Goal: Task Accomplishment & Management: Complete application form

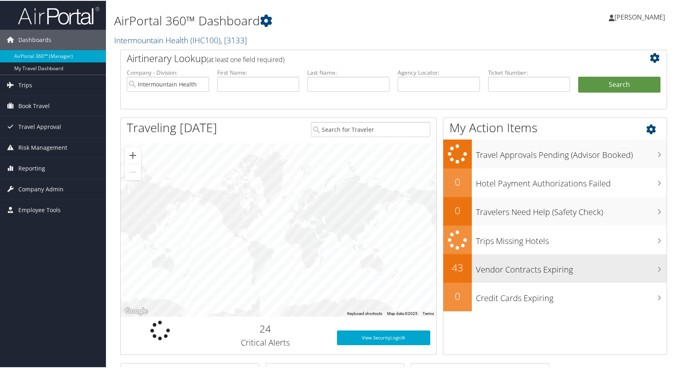
click at [496, 268] on h3 "Vendor Contracts Expiring" at bounding box center [571, 266] width 191 height 15
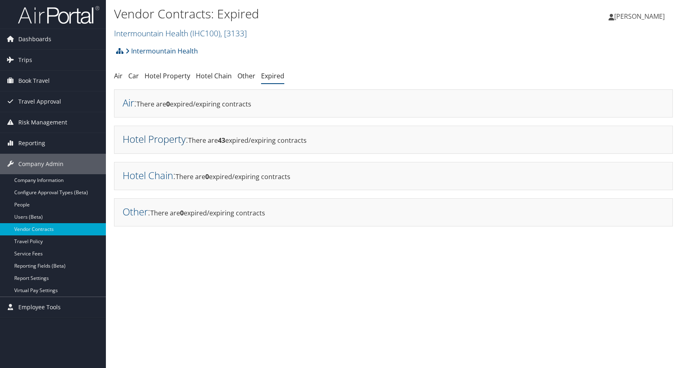
click at [165, 140] on link "Hotel Property" at bounding box center [154, 138] width 63 height 13
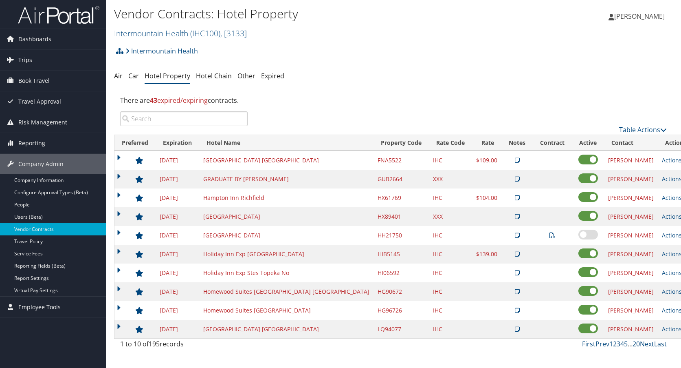
click at [203, 119] on input "search" at bounding box center [184, 118] width 128 height 15
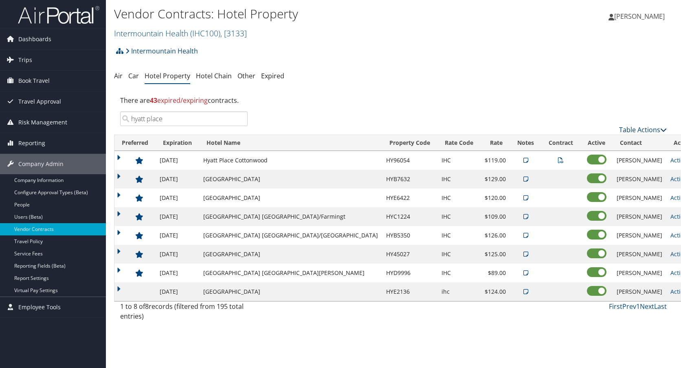
type input "hyatt place"
click at [660, 127] on link "Table Actions" at bounding box center [643, 129] width 48 height 9
click at [588, 140] on link "Add New Contract" at bounding box center [615, 142] width 107 height 14
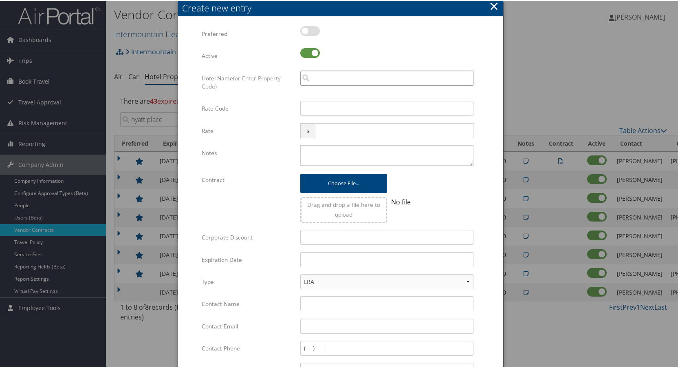
click at [322, 77] on input "search" at bounding box center [386, 77] width 173 height 15
click at [330, 75] on input "search" at bounding box center [386, 77] width 173 height 15
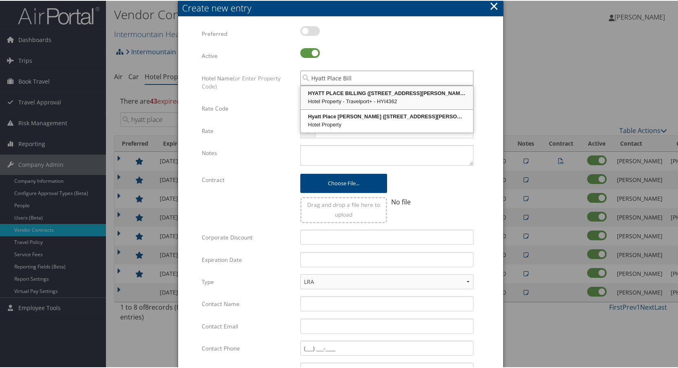
click at [327, 100] on div "Hotel Property - Travelport+ - HYI4362" at bounding box center [387, 101] width 170 height 8
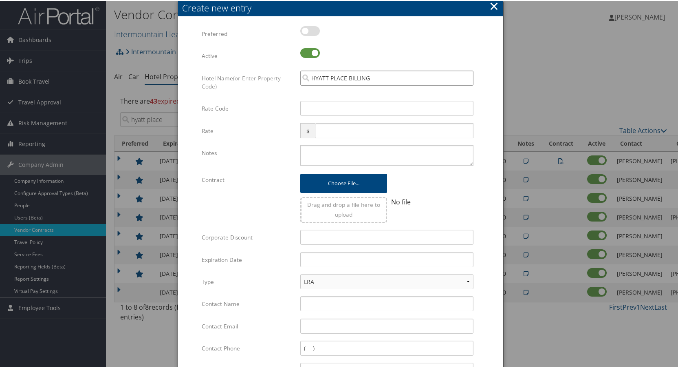
type input "HYATT PLACE BILLING"
click at [327, 105] on input "Rate Code" at bounding box center [386, 107] width 173 height 15
click at [324, 107] on input "Rate Code" at bounding box center [386, 107] width 173 height 15
paste input "I4362"
type input "I4362"
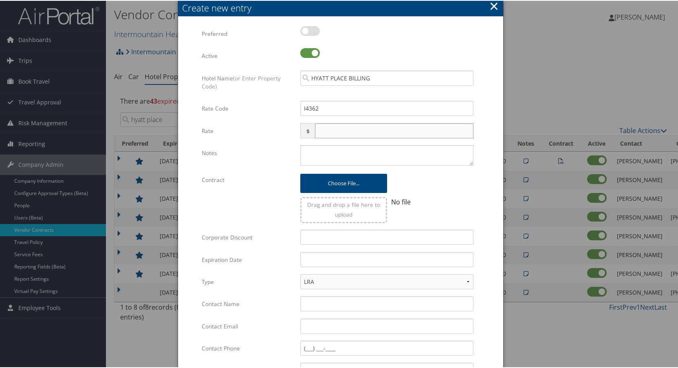
click at [328, 128] on input "text" at bounding box center [394, 129] width 159 height 15
type input "119.0"
click at [337, 148] on textarea "Notes" at bounding box center [386, 154] width 173 height 20
click at [330, 233] on input "Corporate Discount" at bounding box center [386, 236] width 173 height 15
type input "IHC"
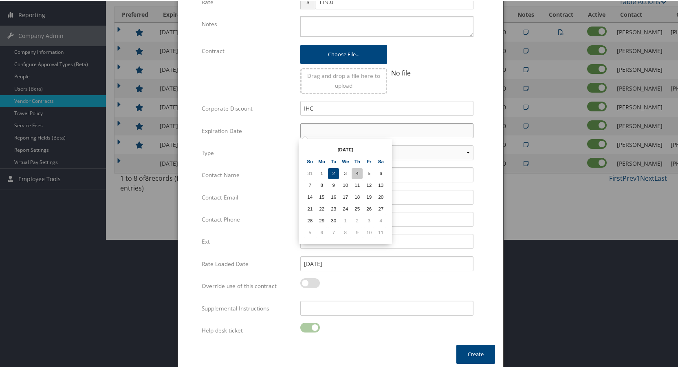
scroll to position [132, 0]
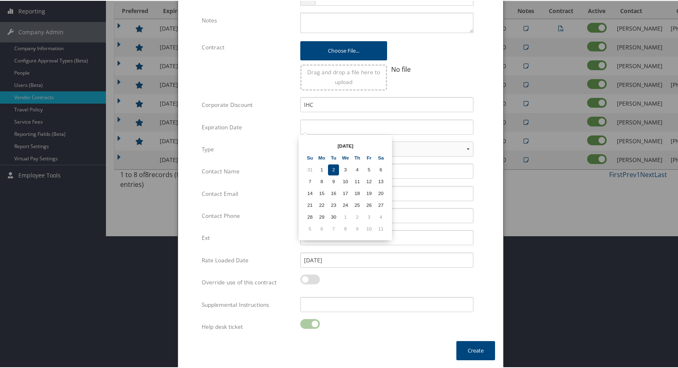
click at [364, 144] on th "[DATE]" at bounding box center [345, 145] width 58 height 11
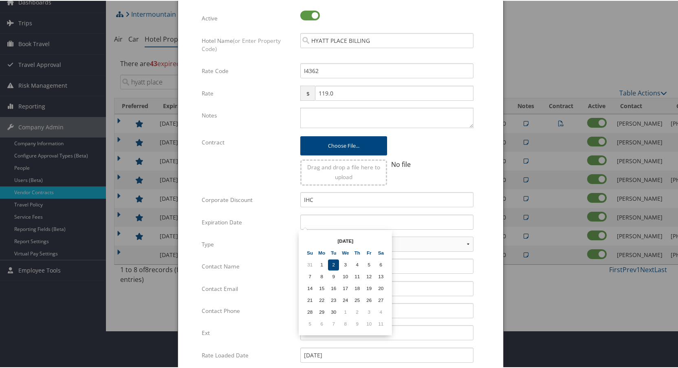
scroll to position [51, 0]
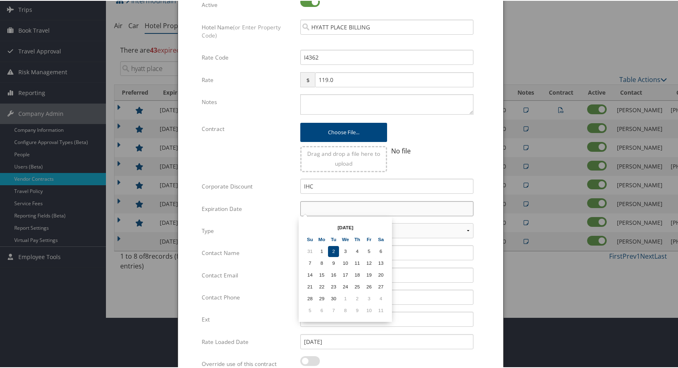
click at [351, 205] on input "text" at bounding box center [386, 207] width 173 height 15
click at [344, 297] on td "31" at bounding box center [345, 297] width 11 height 11
type input "[DATE]"
click at [327, 248] on input "Contact Name" at bounding box center [386, 251] width 173 height 15
type input "[PERSON_NAME]"
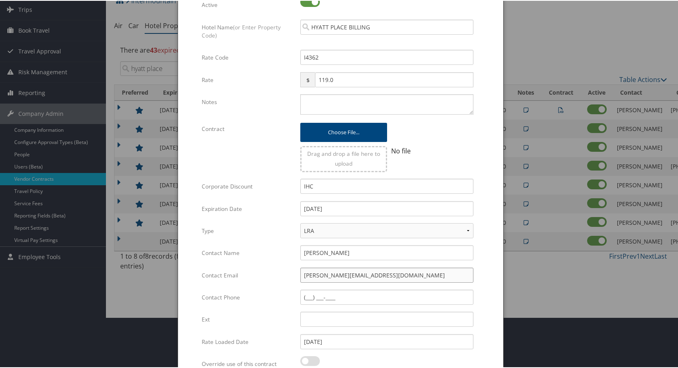
type input "[PERSON_NAME][EMAIL_ADDRESS][DOMAIN_NAME]"
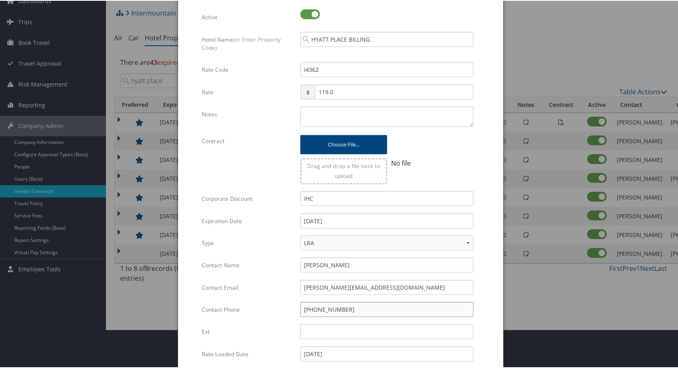
scroll to position [122, 0]
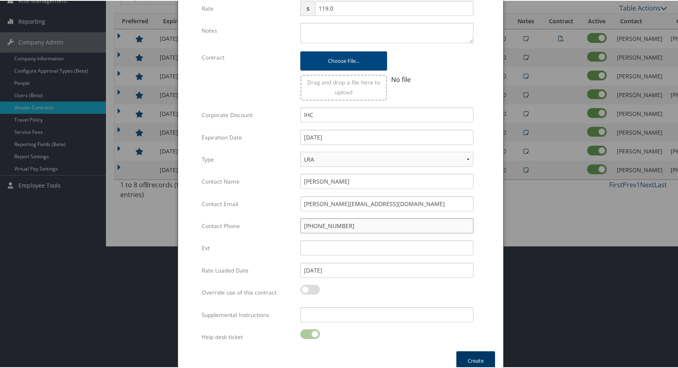
type input "[PHONE_NUMBER]"
click at [472, 357] on button "Create" at bounding box center [475, 359] width 39 height 19
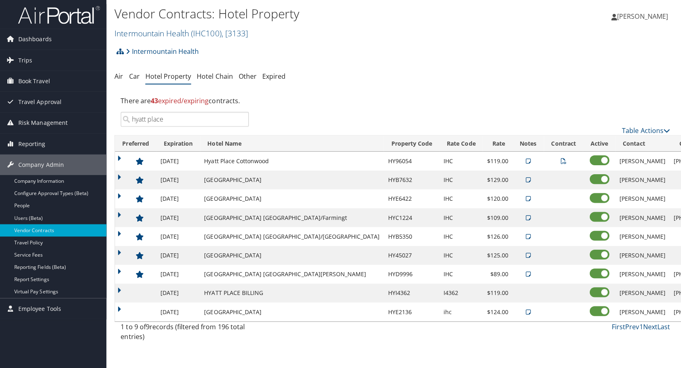
scroll to position [0, 0]
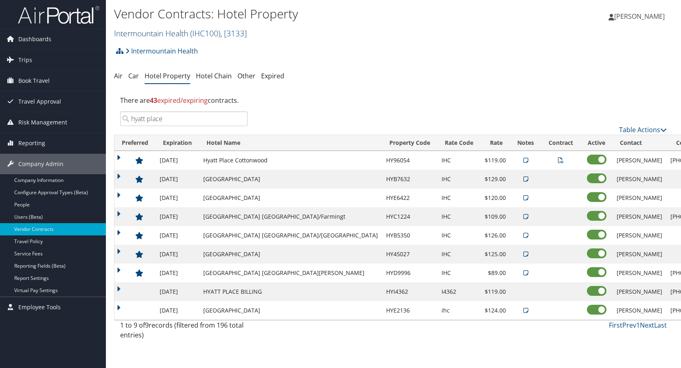
click at [189, 33] on link "Intermountain Health ( IHC100 ) , [ 3133 ]" at bounding box center [180, 33] width 133 height 11
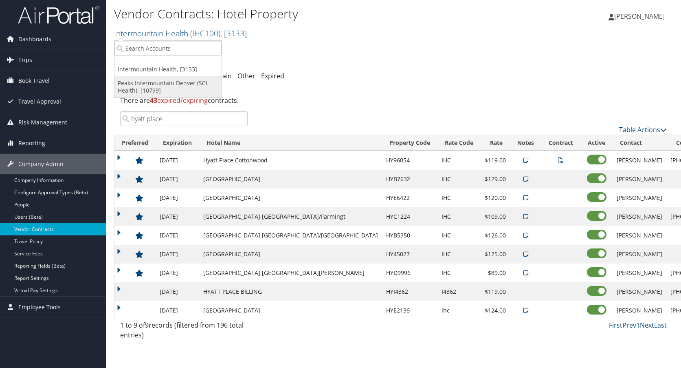
click at [151, 87] on link "Peaks Intermountain Denver (SCL Health), [10799]" at bounding box center [168, 86] width 107 height 21
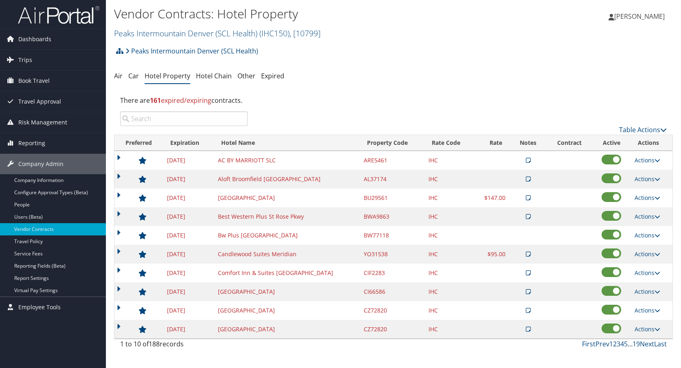
click at [155, 117] on input "search" at bounding box center [184, 118] width 128 height 15
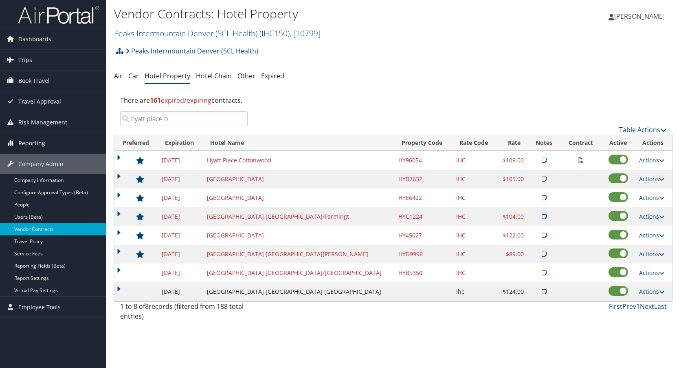
type input "hyatt place b"
click at [656, 126] on link "Table Actions" at bounding box center [643, 129] width 48 height 9
click at [598, 141] on link "Add New Contract" at bounding box center [615, 142] width 107 height 14
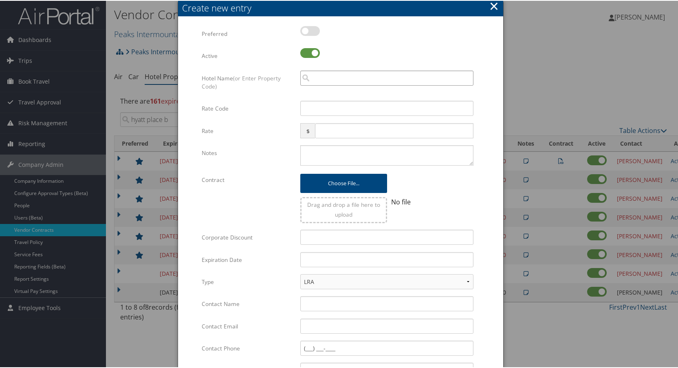
click at [315, 76] on input "search" at bounding box center [386, 77] width 173 height 15
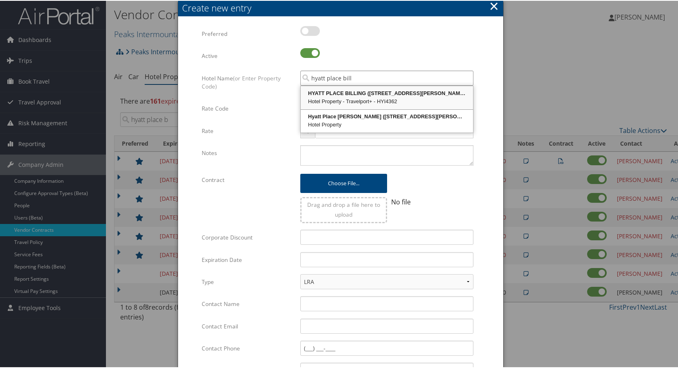
click at [365, 99] on div "Hotel Property - Travelport+ - HYI4362" at bounding box center [387, 101] width 170 height 8
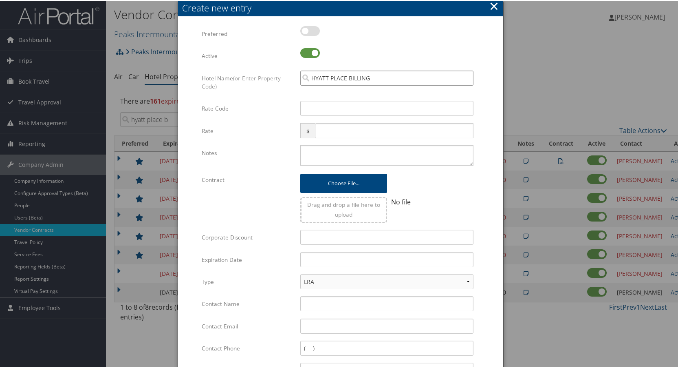
type input "HYATT PLACE BILLING"
click at [354, 105] on input "Rate Code" at bounding box center [386, 107] width 173 height 15
paste input "I4362"
type input "I4362"
click at [340, 128] on input "text" at bounding box center [394, 129] width 159 height 15
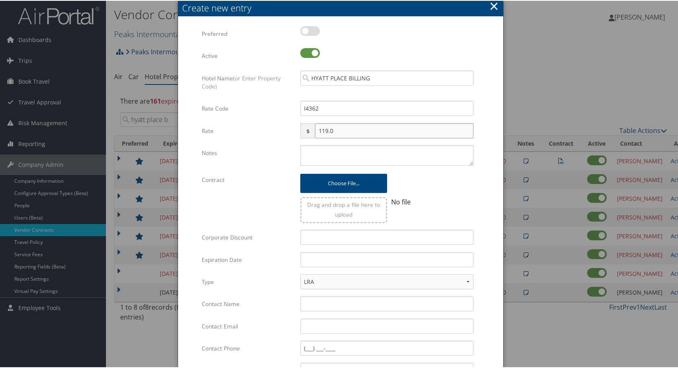
type input "119.0"
click at [324, 237] on input "Corporate Discount" at bounding box center [386, 236] width 173 height 15
type input "IHC"
click at [349, 349] on td "31" at bounding box center [345, 348] width 11 height 11
type input "[DATE]"
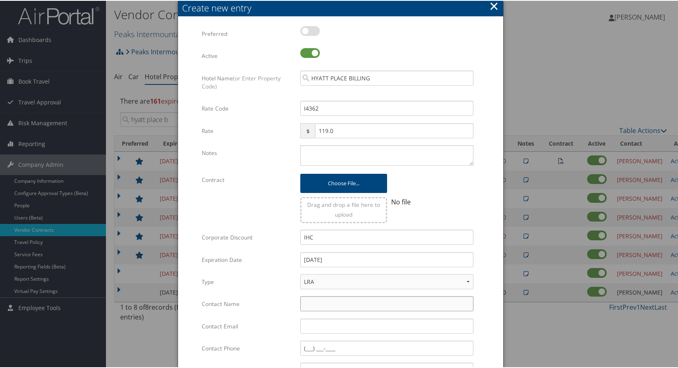
click at [327, 305] on input "Contact Name" at bounding box center [386, 302] width 173 height 15
click at [313, 303] on input "Contact Name" at bounding box center [386, 302] width 173 height 15
paste input "[PERSON_NAME]"
type input "[PERSON_NAME]"
drag, startPoint x: 347, startPoint y: 323, endPoint x: 356, endPoint y: 319, distance: 9.8
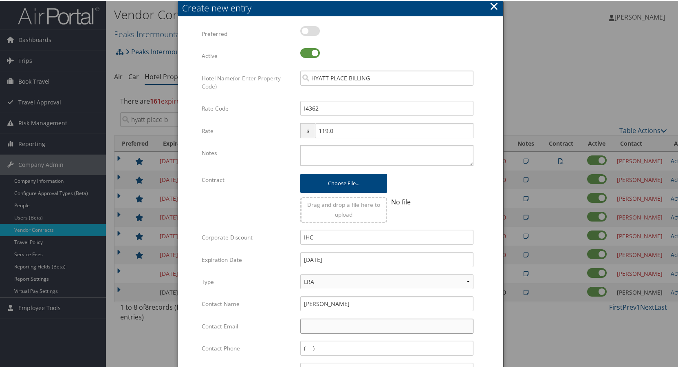
click at [347, 323] on input "Contact Email" at bounding box center [386, 324] width 173 height 15
paste input "[PERSON_NAME][EMAIL_ADDRESS][DOMAIN_NAME]"
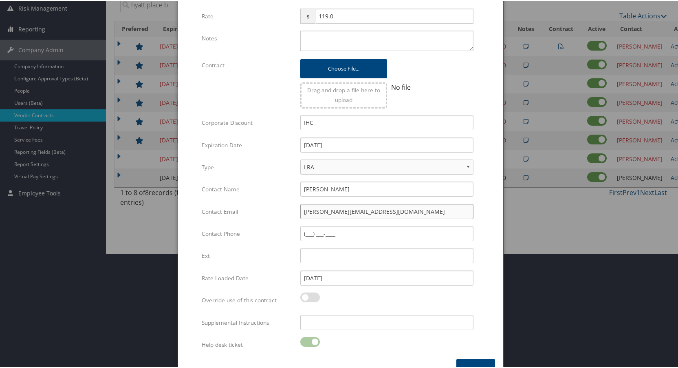
scroll to position [122, 0]
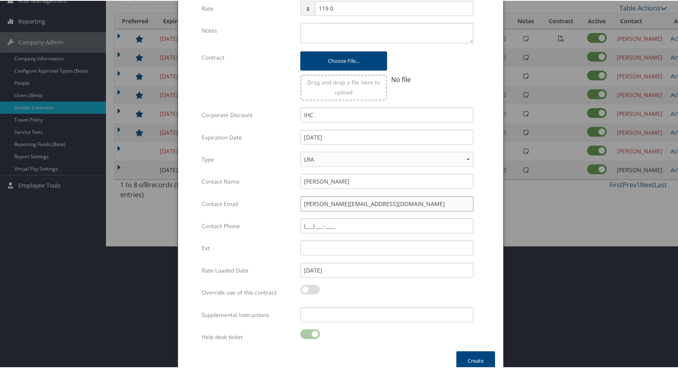
type input "[PERSON_NAME][EMAIL_ADDRESS][DOMAIN_NAME]"
click at [304, 223] on input "Contact Phone" at bounding box center [386, 224] width 173 height 15
paste input "(614) 205-854"
type input "[PHONE_NUMBER]"
click at [470, 357] on button "Create" at bounding box center [475, 359] width 39 height 19
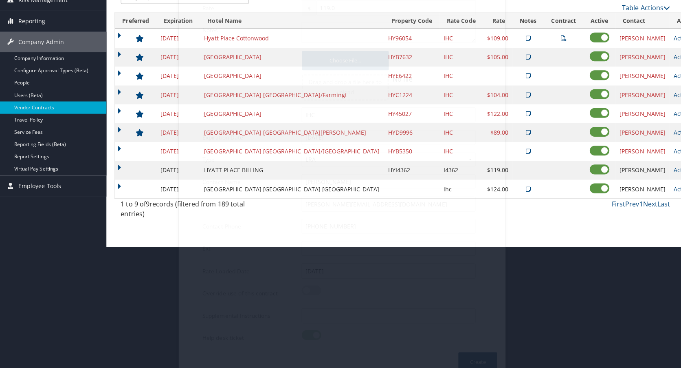
scroll to position [0, 0]
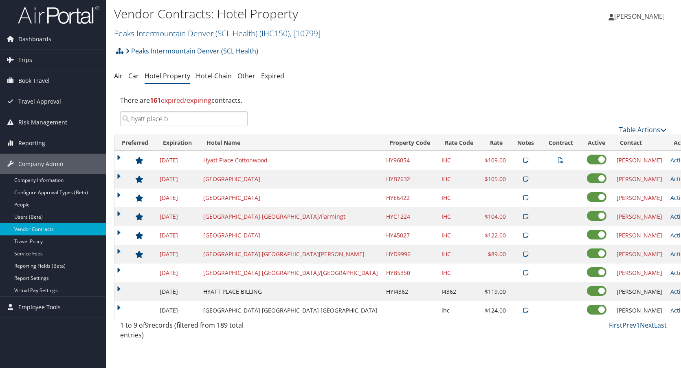
click at [671, 309] on link "Actions" at bounding box center [684, 310] width 26 height 8
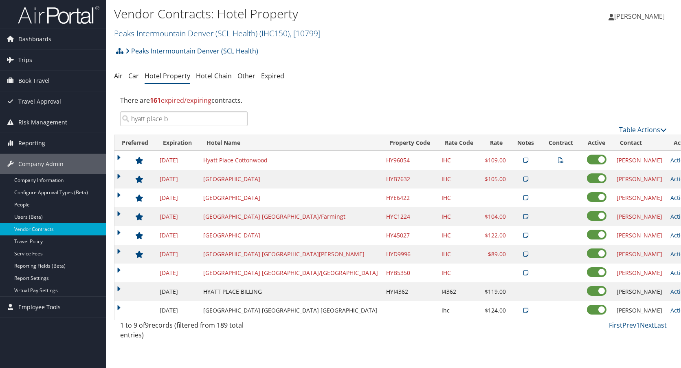
click at [332, 331] on div "1 to 9 of 9 records (filtered from 189 total entries) First Prev 1 Next Last" at bounding box center [393, 332] width 559 height 24
